Goal: Information Seeking & Learning: Learn about a topic

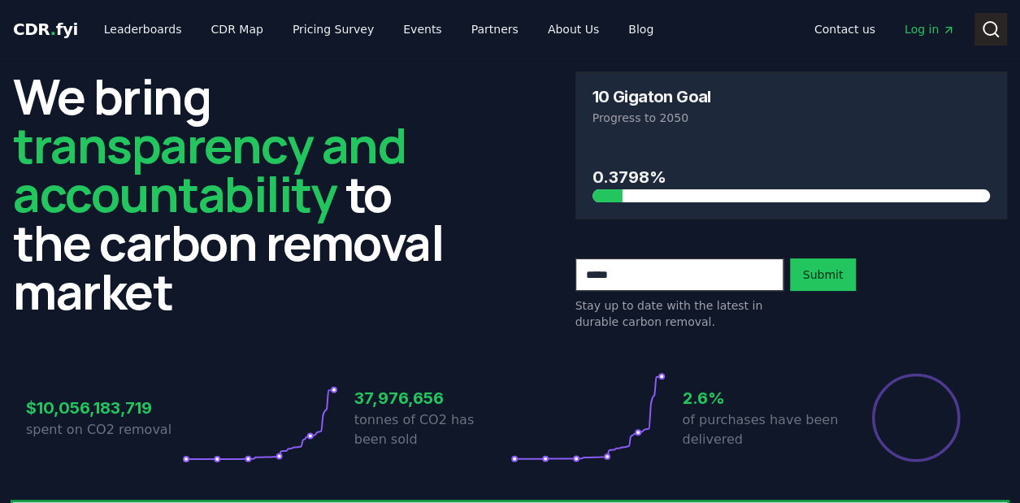
click at [981, 41] on button "Search" at bounding box center [990, 29] width 32 height 32
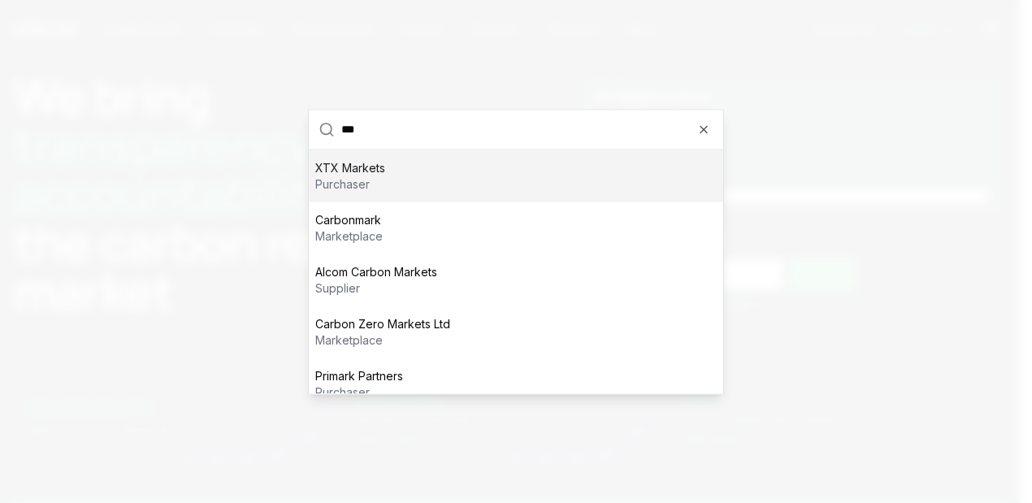
scroll to position [68, 0]
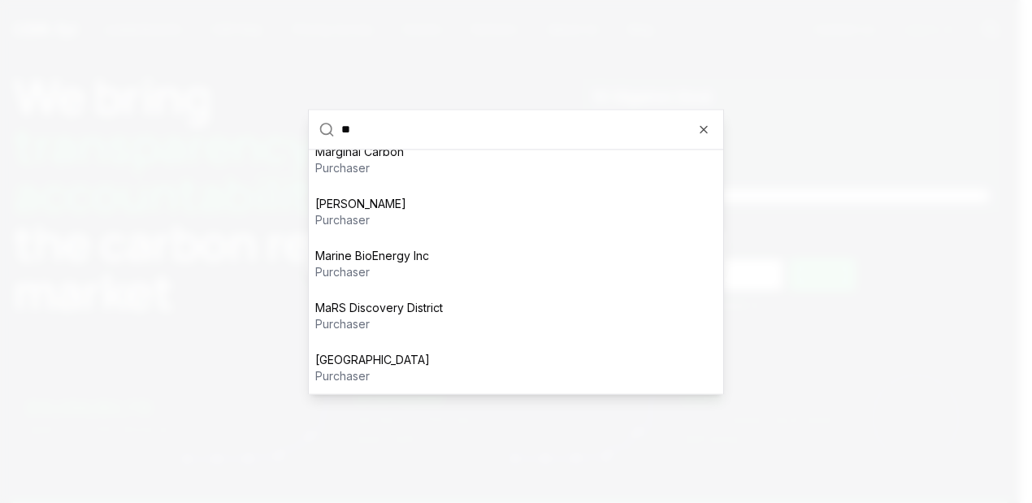
type input "*"
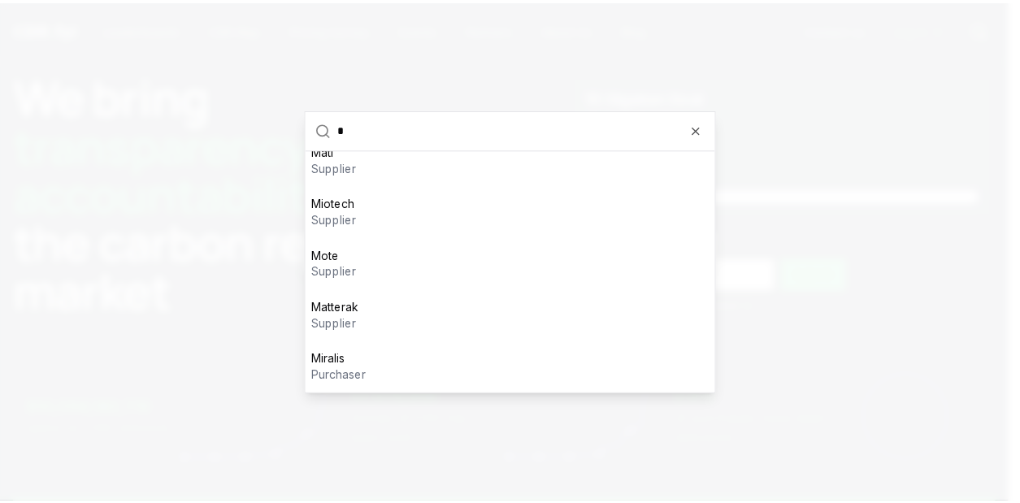
scroll to position [0, 0]
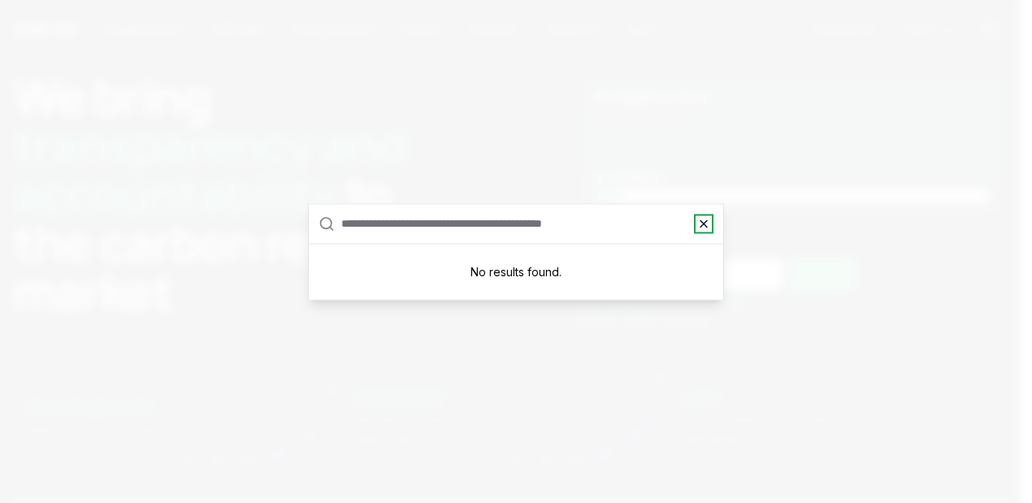
click at [704, 220] on icon "button" at bounding box center [703, 223] width 13 height 13
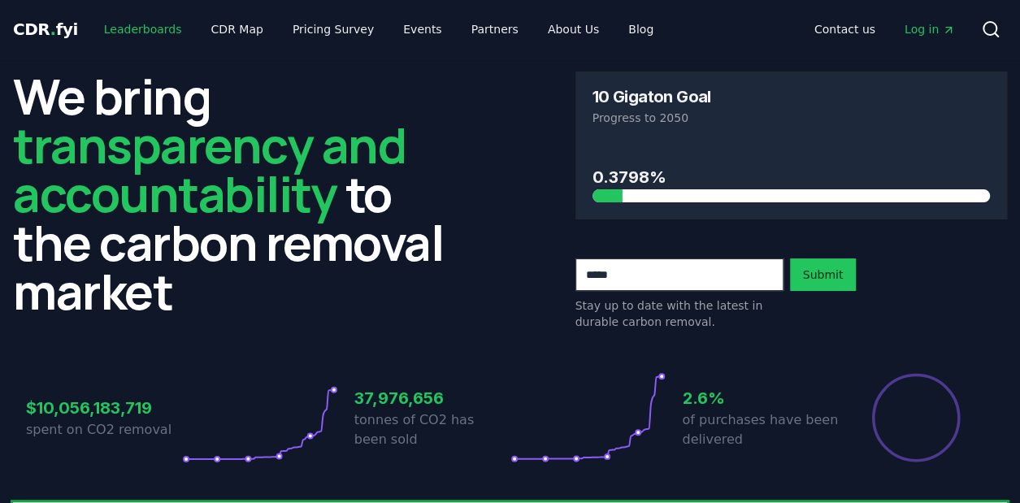
click at [123, 26] on link "Leaderboards" at bounding box center [143, 29] width 104 height 29
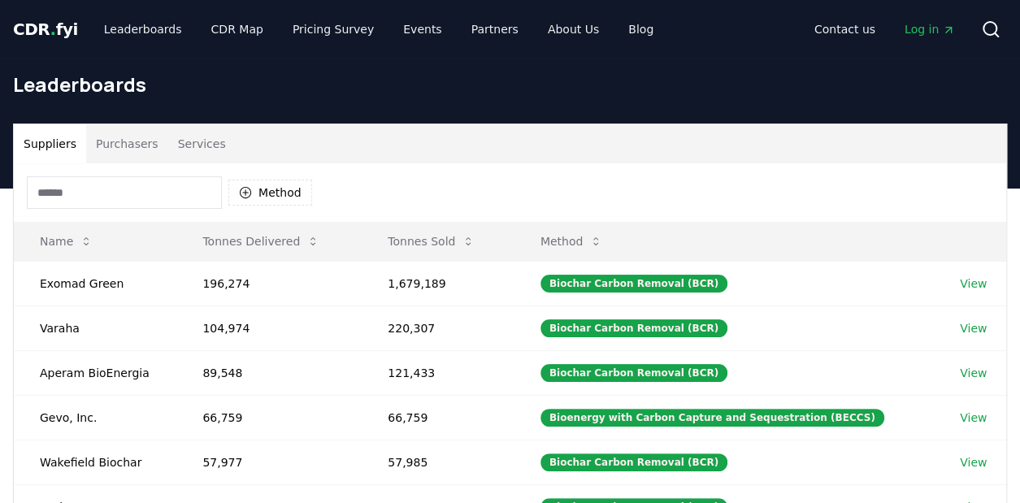
click at [193, 142] on button "Services" at bounding box center [201, 143] width 67 height 39
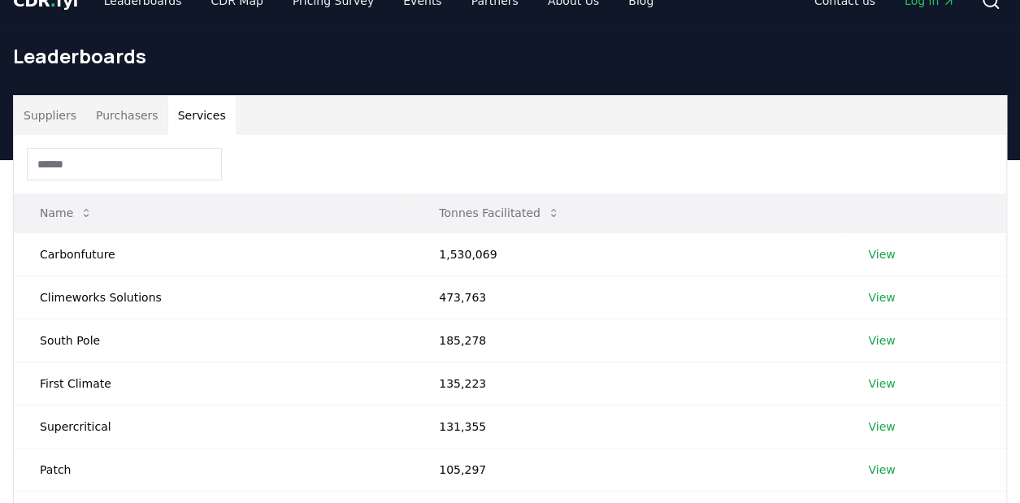
scroll to position [29, 0]
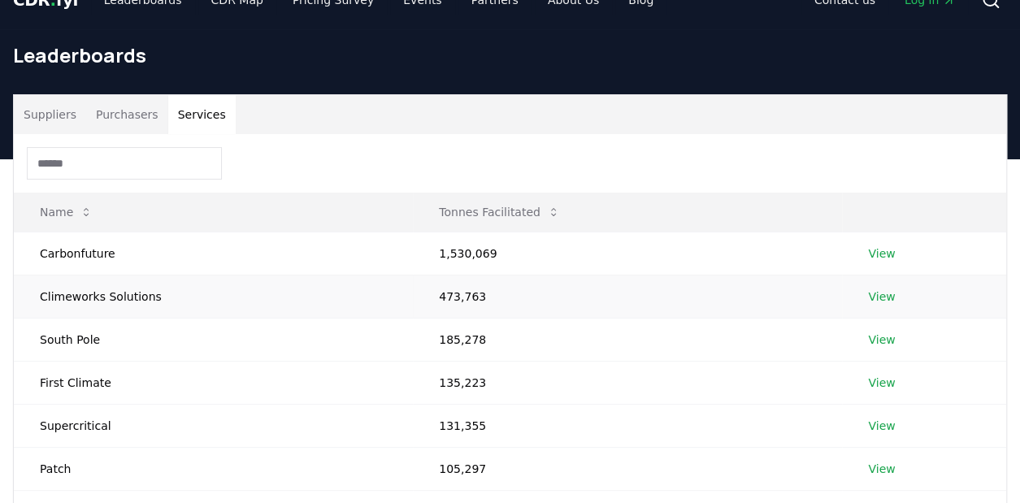
click at [872, 297] on link "View" at bounding box center [881, 296] width 27 height 16
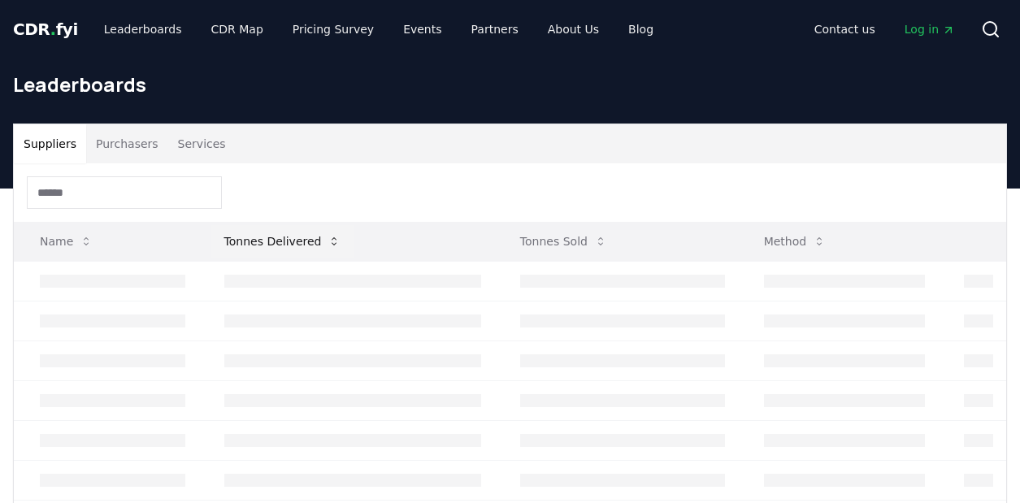
scroll to position [29, 0]
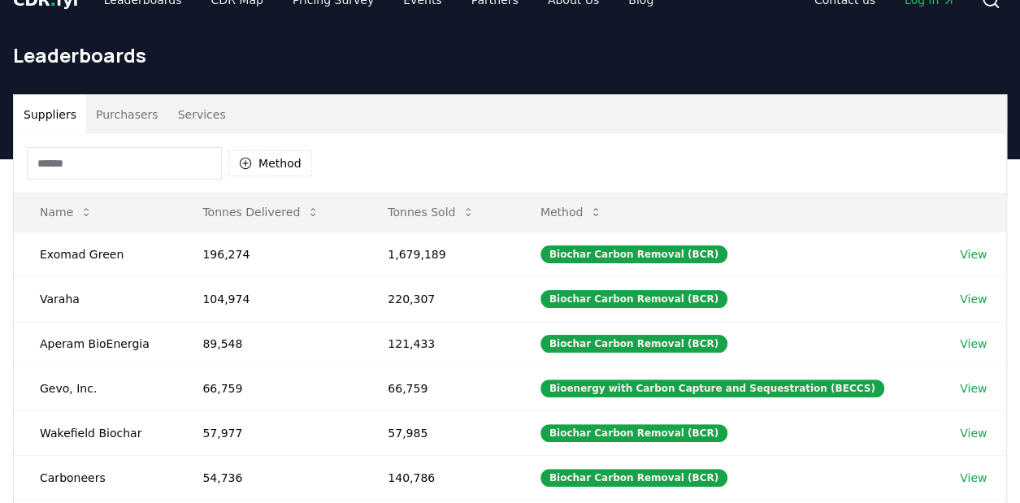
click at [197, 110] on button "Services" at bounding box center [201, 114] width 67 height 39
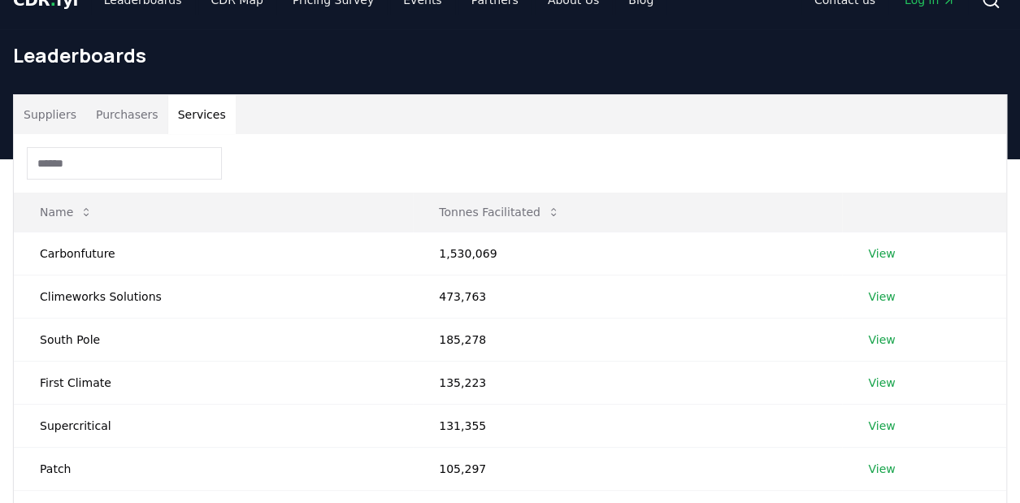
click at [1015, 339] on div "Suppliers Purchasers Services Name Tonnes Facilitated Carbonfuture 1,530,069 Vi…" at bounding box center [510, 411] width 1020 height 634
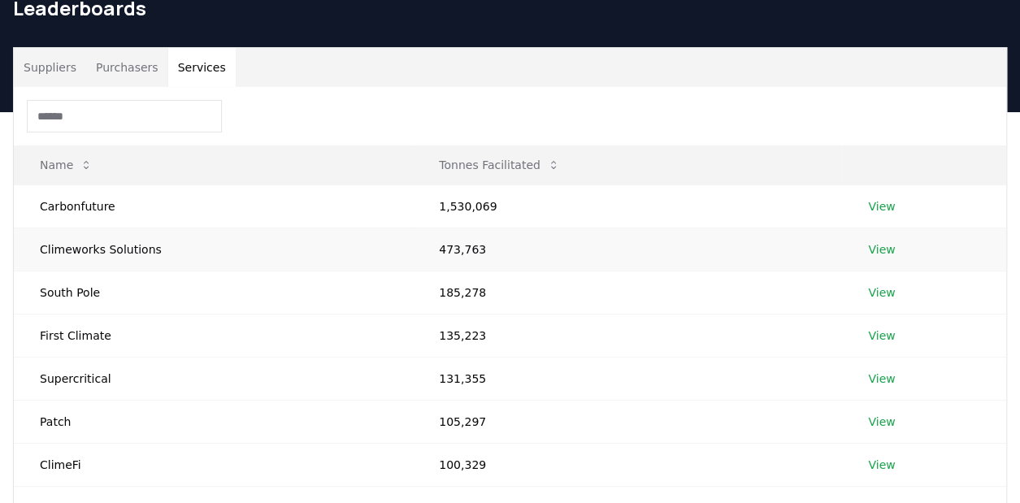
scroll to position [77, 0]
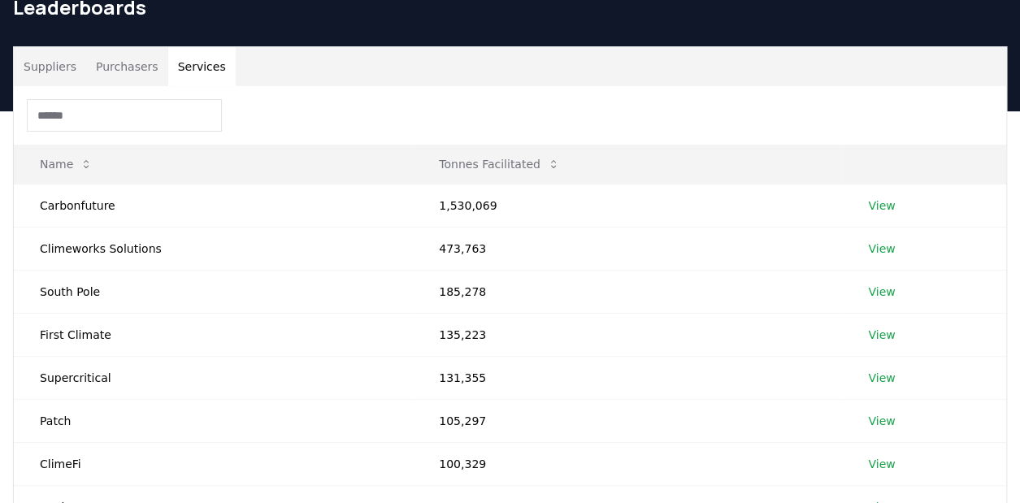
click at [1015, 331] on div "Suppliers Purchasers Services Name Tonnes Facilitated Carbonfuture 1,530,069 Vi…" at bounding box center [510, 363] width 1020 height 634
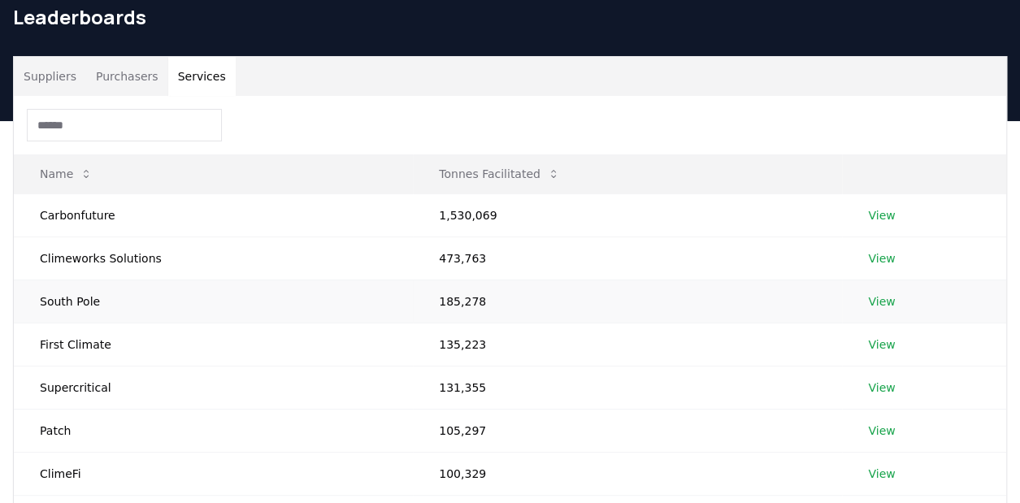
scroll to position [60, 0]
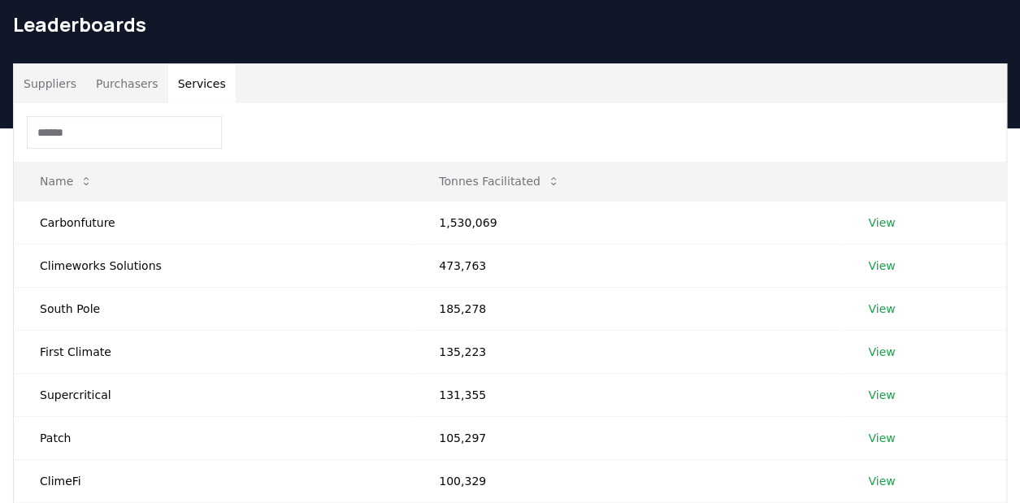
click at [991, 124] on div at bounding box center [510, 132] width 992 height 58
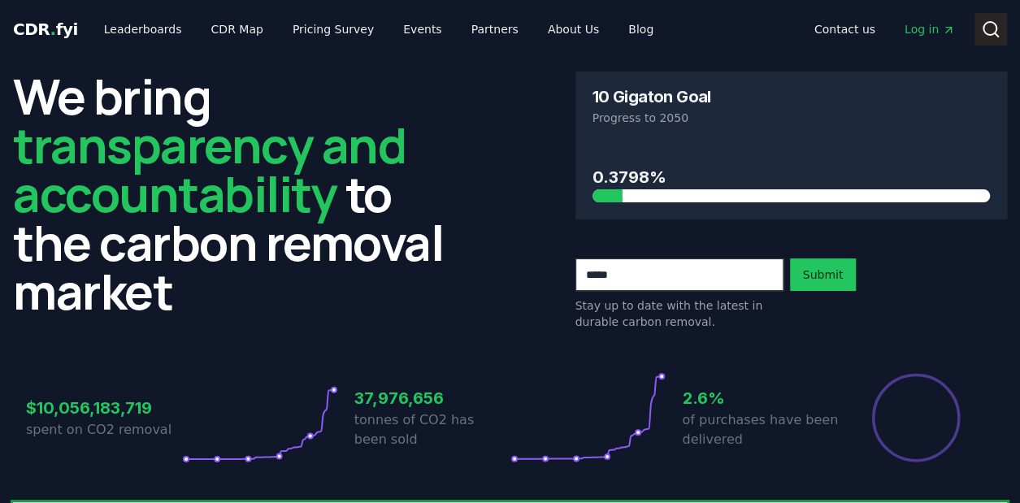
click at [1001, 23] on button "Search" at bounding box center [990, 29] width 32 height 32
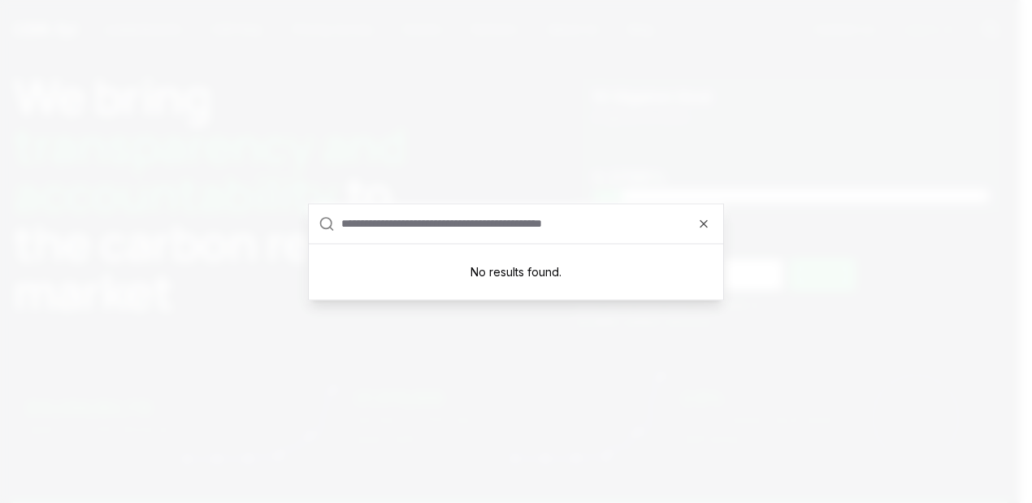
click at [694, 90] on div at bounding box center [516, 251] width 1032 height 503
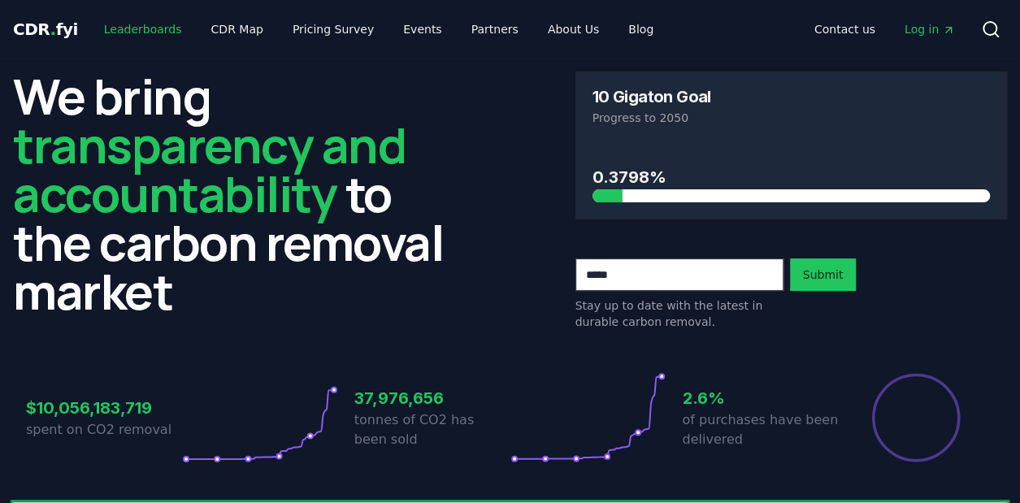
click at [138, 24] on link "Leaderboards" at bounding box center [143, 29] width 104 height 29
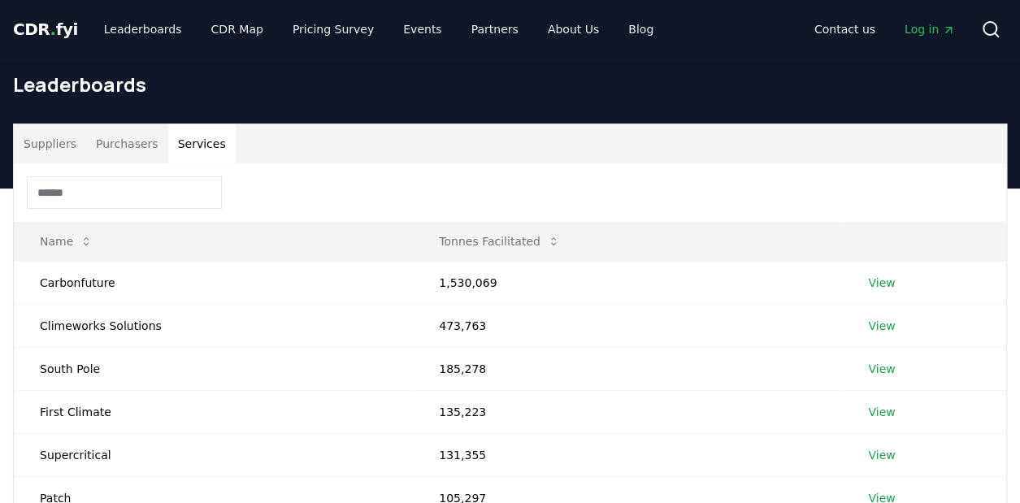
click at [198, 142] on button "Services" at bounding box center [201, 143] width 67 height 39
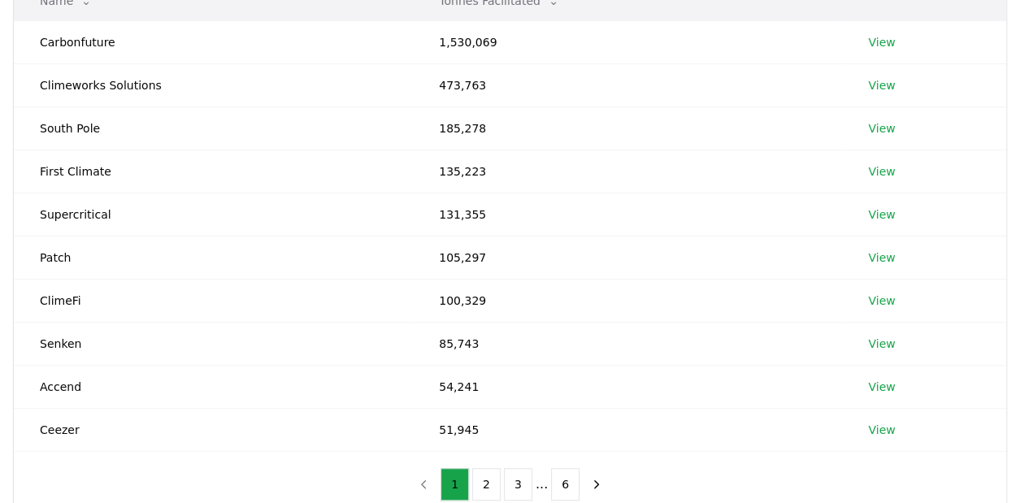
scroll to position [240, 0]
